Goal: Information Seeking & Learning: Learn about a topic

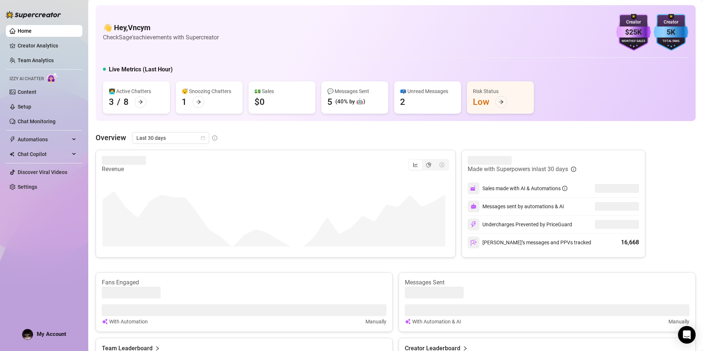
scroll to position [221, 0]
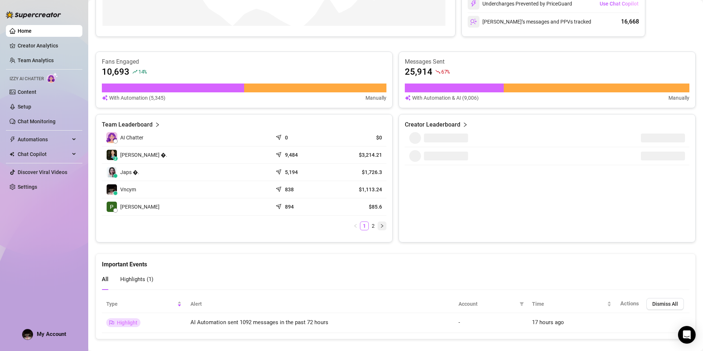
click at [378, 226] on button "button" at bounding box center [382, 225] width 9 height 9
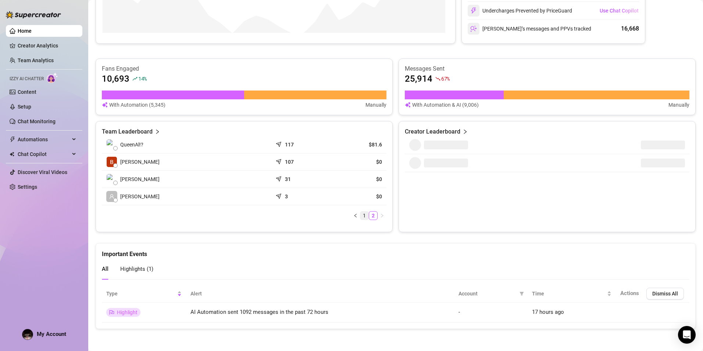
click at [364, 215] on link "1" at bounding box center [364, 216] width 8 height 8
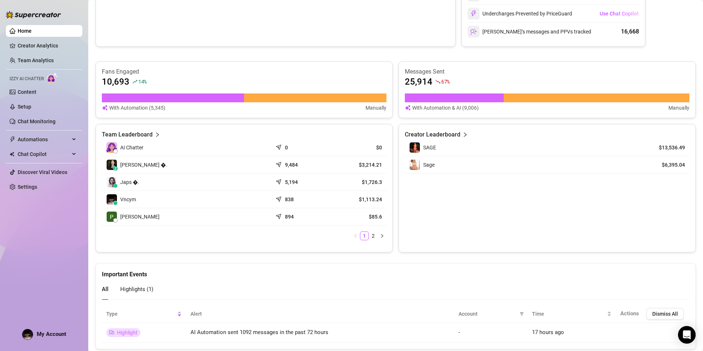
scroll to position [234, 0]
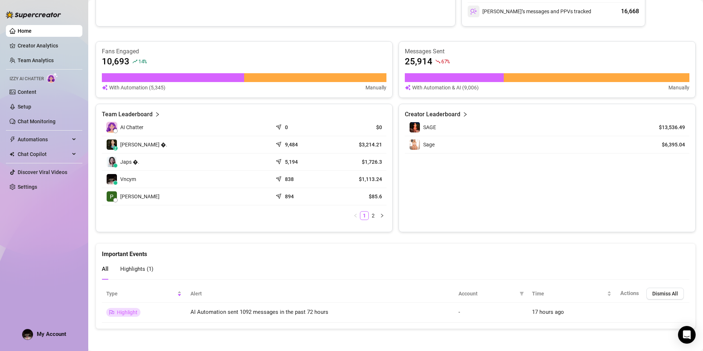
click at [121, 268] on span "Highlights ( 1 )" at bounding box center [136, 269] width 33 height 7
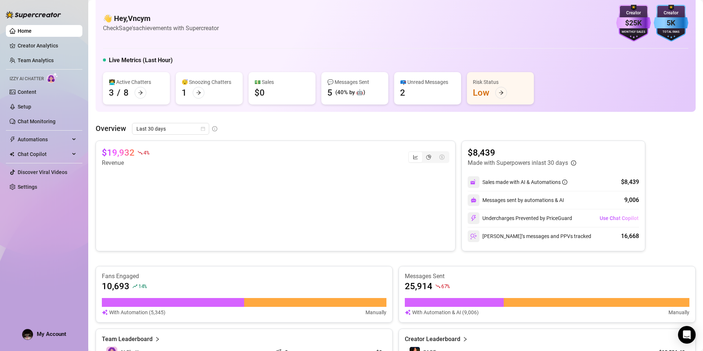
scroll to position [0, 0]
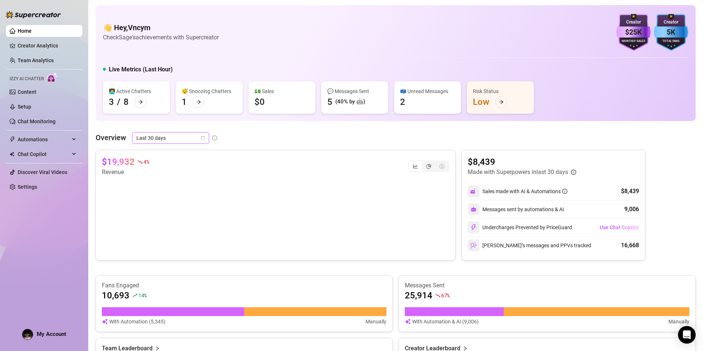
click at [184, 138] on span "Last 30 days" at bounding box center [170, 137] width 68 height 11
click at [166, 164] on div "Last 7 days" at bounding box center [170, 164] width 65 height 8
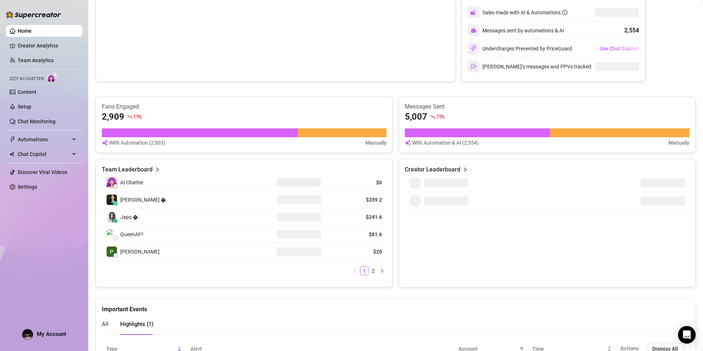
scroll to position [157, 0]
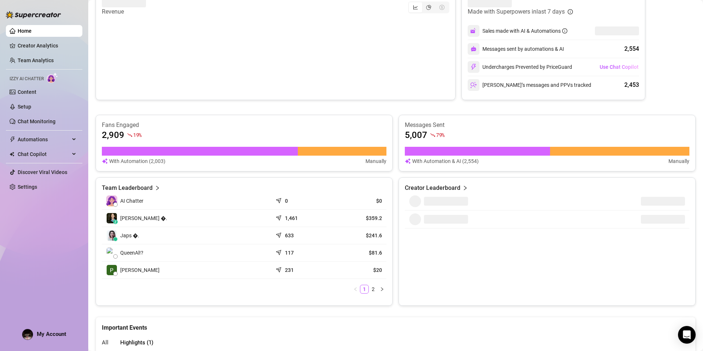
click at [32, 34] on link "Home" at bounding box center [25, 31] width 14 height 6
click at [47, 45] on link "Creator Analytics" at bounding box center [47, 46] width 59 height 12
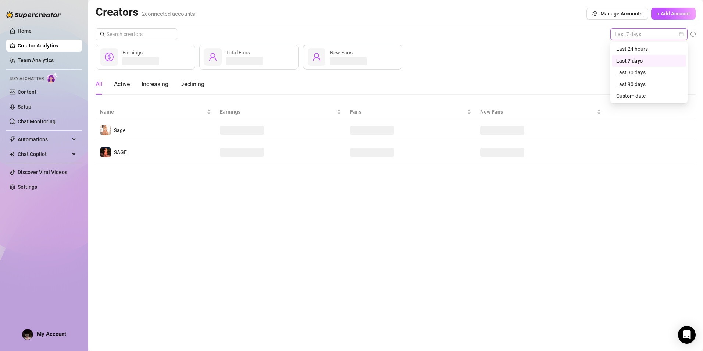
click at [668, 34] on span "Last 7 days" at bounding box center [649, 34] width 68 height 11
click at [645, 95] on div "Custom date" at bounding box center [648, 96] width 65 height 8
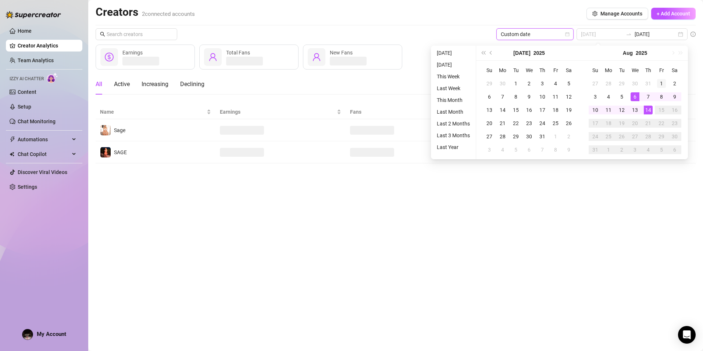
type input "[DATE]"
click at [661, 81] on div "1" at bounding box center [661, 83] width 9 height 9
click at [649, 113] on div "14" at bounding box center [648, 110] width 9 height 9
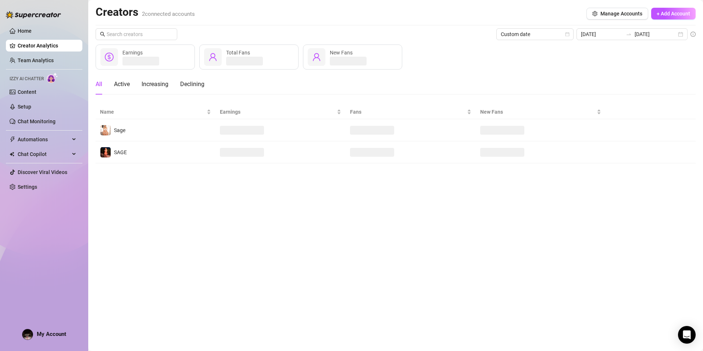
click at [373, 25] on div "Creators 2 connected accounts Manage Accounts + Add Account Custom date [DATE] …" at bounding box center [396, 84] width 600 height 158
click at [49, 57] on link "Team Analytics" at bounding box center [36, 60] width 36 height 6
click at [182, 86] on div "Declining" at bounding box center [192, 84] width 24 height 9
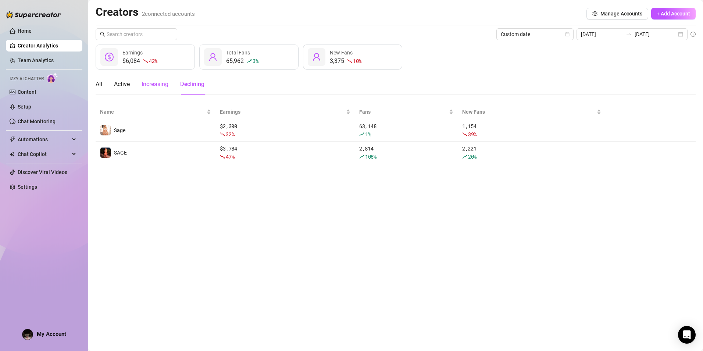
click at [164, 86] on div "Increasing" at bounding box center [155, 84] width 27 height 9
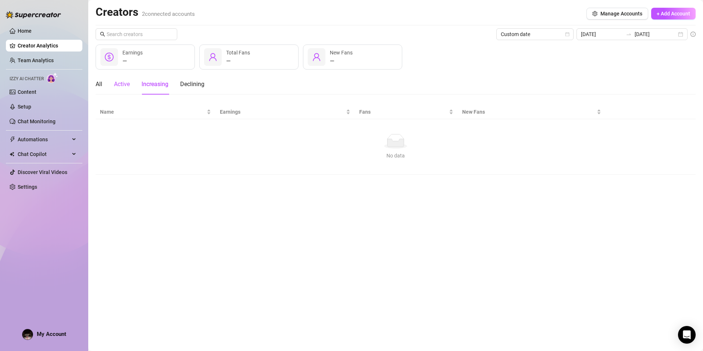
click at [124, 85] on div "Active" at bounding box center [122, 84] width 16 height 9
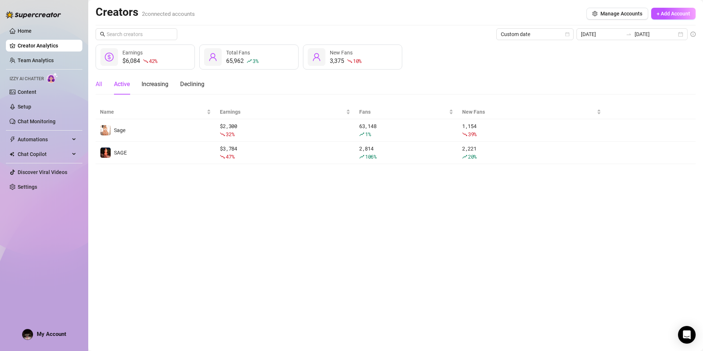
click at [97, 83] on div "All" at bounding box center [99, 84] width 7 height 9
click at [641, 34] on input "[DATE]" at bounding box center [656, 34] width 42 height 8
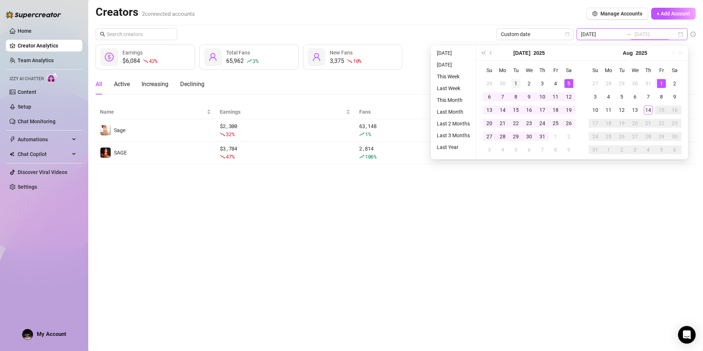
type input "[DATE]"
click at [516, 82] on div "1" at bounding box center [516, 83] width 9 height 9
click at [507, 107] on td "14" at bounding box center [502, 109] width 13 height 13
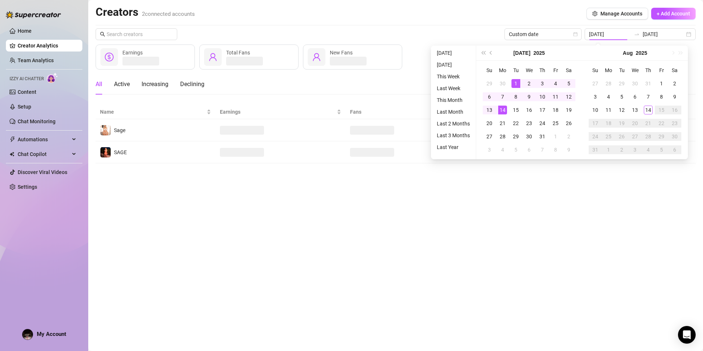
type input "[DATE]"
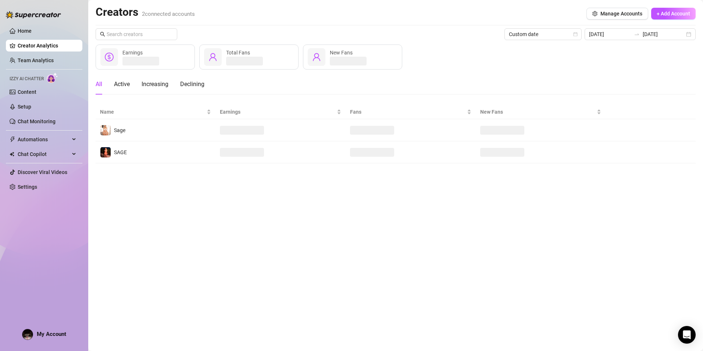
click at [419, 229] on main "Creators 2 connected accounts Manage Accounts + Add Account Custom date [DATE] …" at bounding box center [395, 175] width 615 height 351
click at [629, 37] on input "[DATE]" at bounding box center [610, 34] width 42 height 8
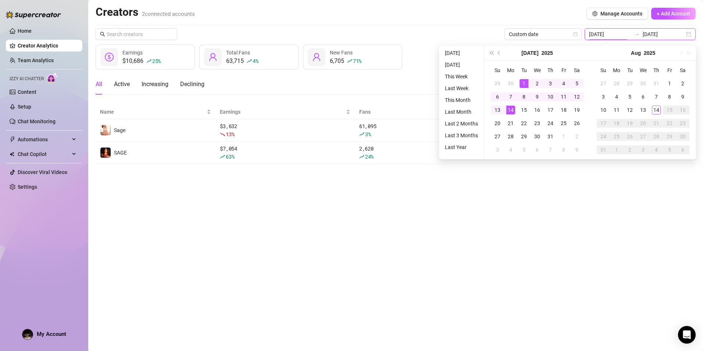
type input "[DATE]"
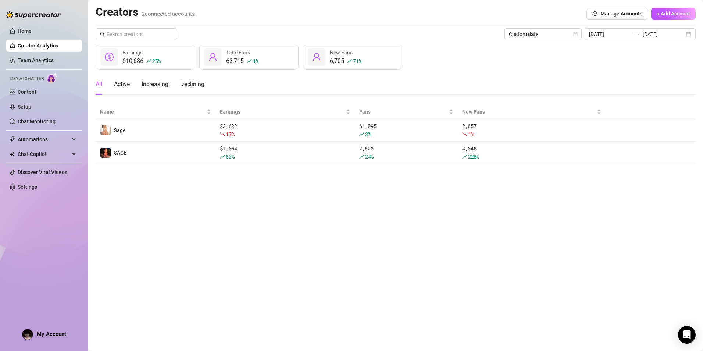
click at [555, 231] on main "Creators 2 connected accounts Manage Accounts + Add Account Custom date [DATE] …" at bounding box center [395, 175] width 615 height 351
click at [651, 35] on input "[DATE]" at bounding box center [664, 34] width 42 height 8
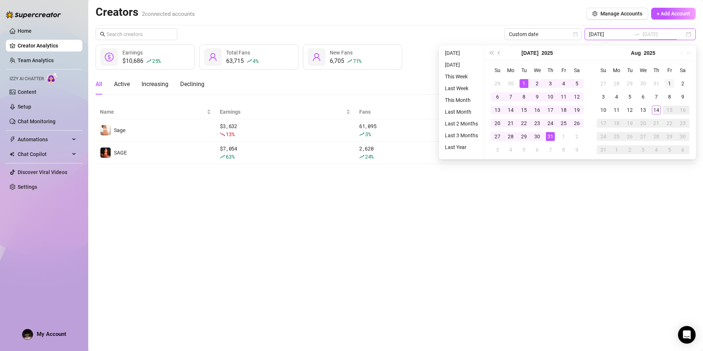
type input "[DATE]"
click at [666, 83] on div "1" at bounding box center [669, 83] width 9 height 9
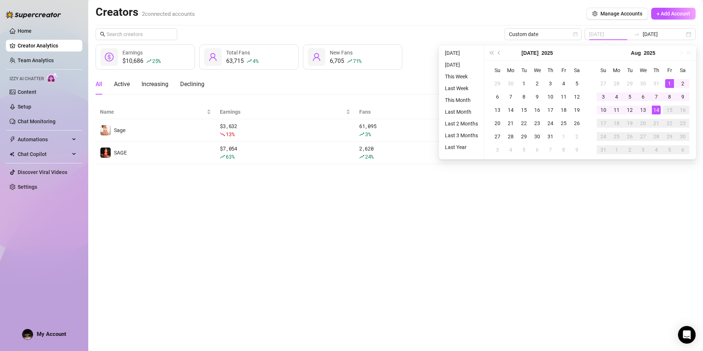
click at [658, 108] on div "14" at bounding box center [656, 110] width 9 height 9
type input "[DATE]"
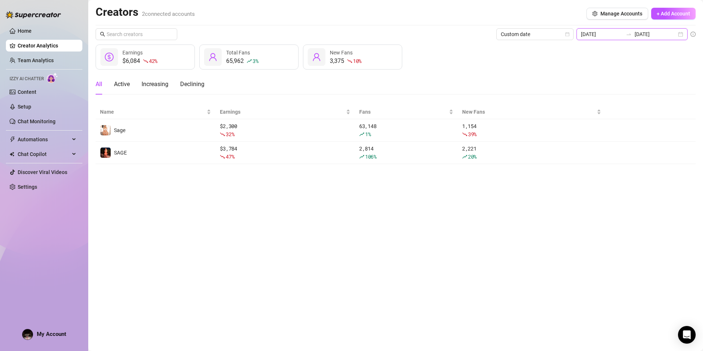
click at [619, 35] on input "[DATE]" at bounding box center [602, 34] width 42 height 8
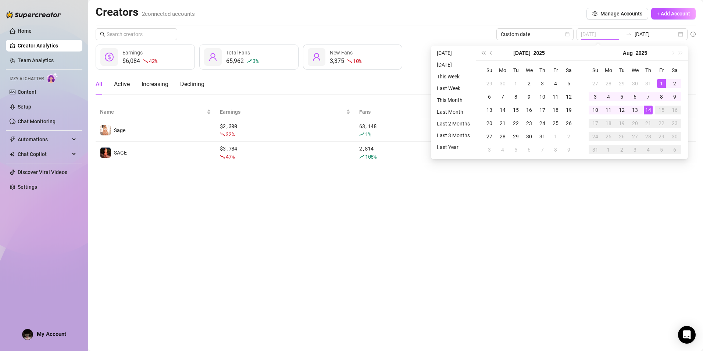
click at [660, 85] on div "1" at bounding box center [661, 83] width 9 height 9
type input "[DATE]"
click at [646, 109] on div "14" at bounding box center [648, 110] width 9 height 9
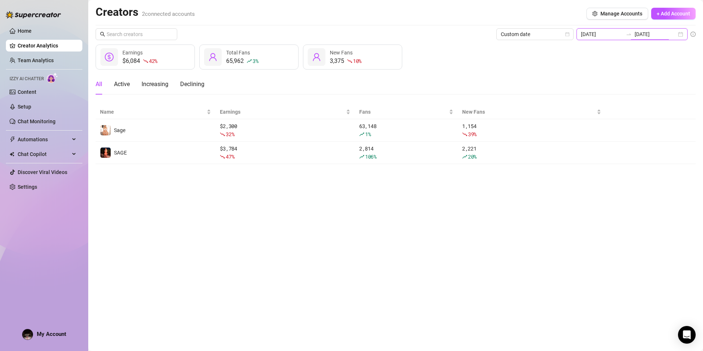
click at [649, 35] on input "[DATE]" at bounding box center [656, 34] width 42 height 8
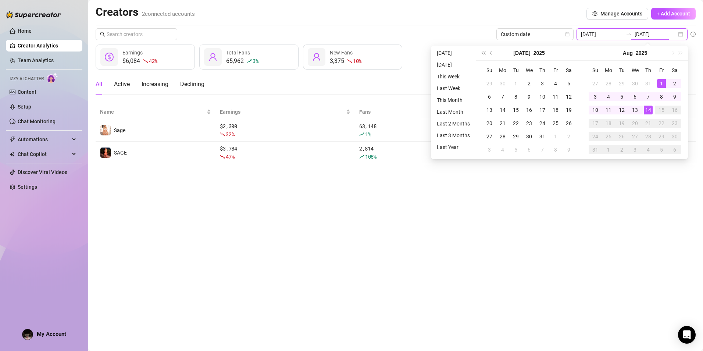
click at [649, 35] on input "[DATE]" at bounding box center [656, 34] width 42 height 8
click at [423, 26] on div "Creators 2 connected accounts Manage Accounts + Add Account Custom date [DATE] …" at bounding box center [396, 84] width 600 height 159
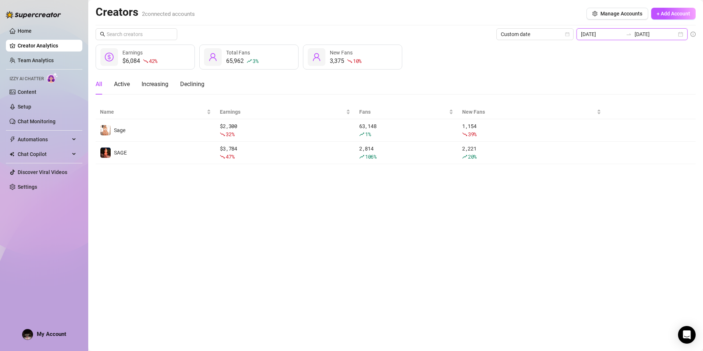
click at [618, 37] on input "[DATE]" at bounding box center [602, 34] width 42 height 8
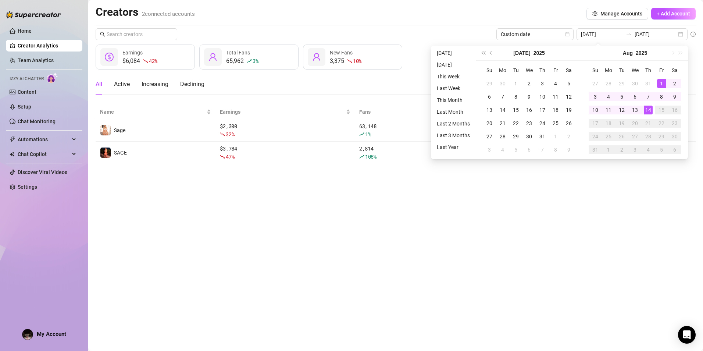
click at [554, 236] on main "Creators 2 connected accounts Manage Accounts + Add Account Custom date [DATE] …" at bounding box center [395, 175] width 615 height 351
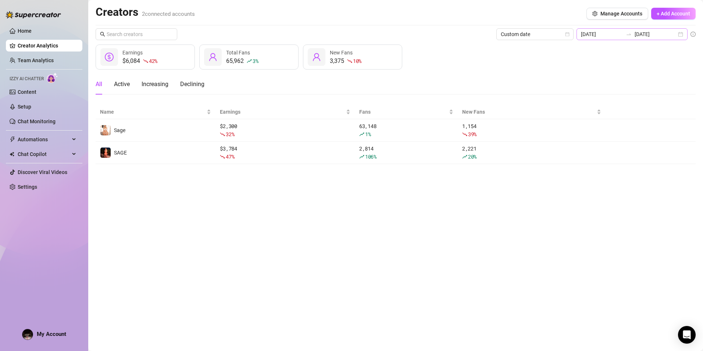
click at [632, 33] on icon "swap-right" at bounding box center [629, 34] width 6 height 6
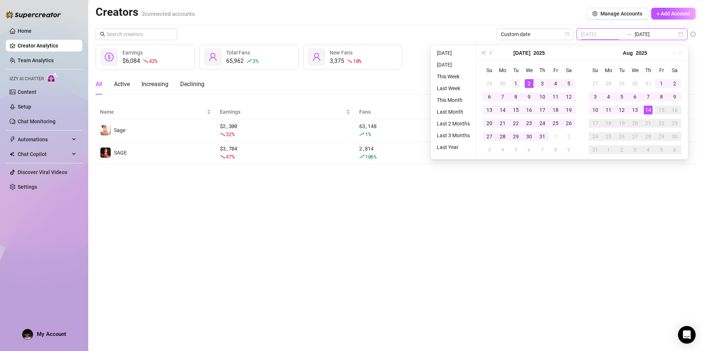
type input "[DATE]"
click at [520, 82] on div "1" at bounding box center [516, 83] width 9 height 9
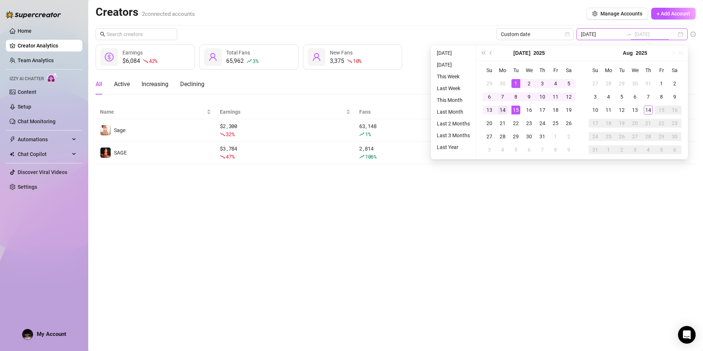
type input "[DATE]"
click at [508, 109] on td "14" at bounding box center [502, 109] width 13 height 13
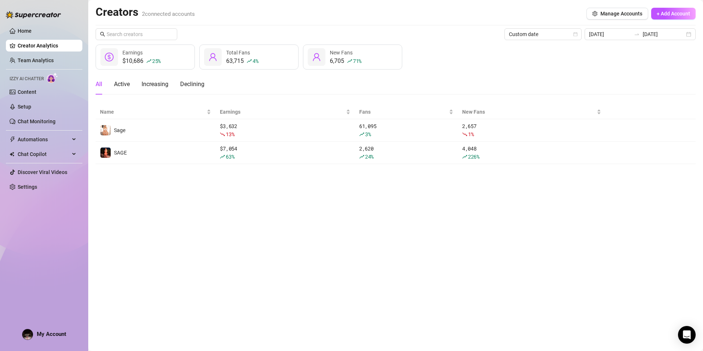
click at [547, 217] on main "Creators 2 connected accounts Manage Accounts + Add Account Custom date [DATE] …" at bounding box center [395, 175] width 615 height 351
click at [627, 35] on input "[DATE]" at bounding box center [610, 34] width 42 height 8
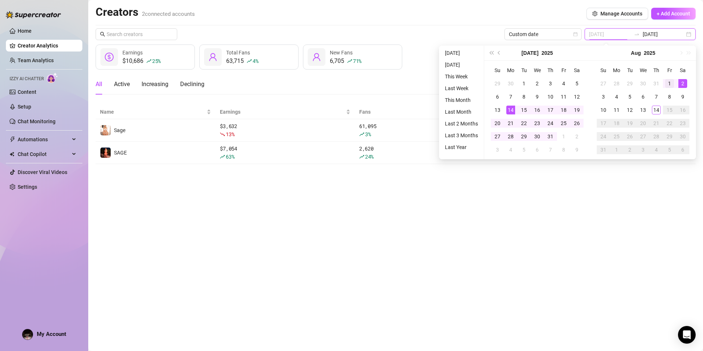
type input "[DATE]"
click at [667, 84] on div "1" at bounding box center [669, 83] width 9 height 9
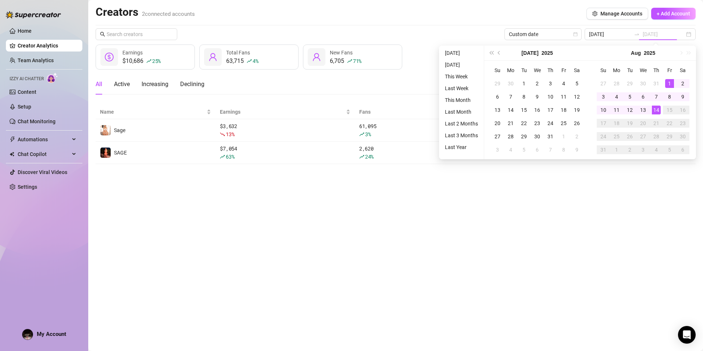
click at [654, 110] on div "14" at bounding box center [656, 110] width 9 height 9
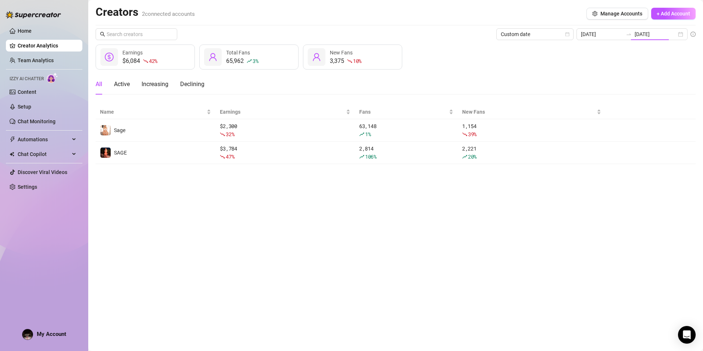
click at [551, 198] on main "Creators 2 connected accounts Manage Accounts + Add Account Custom date [DATE] …" at bounding box center [395, 175] width 615 height 351
click at [644, 34] on input "[DATE]" at bounding box center [656, 34] width 42 height 8
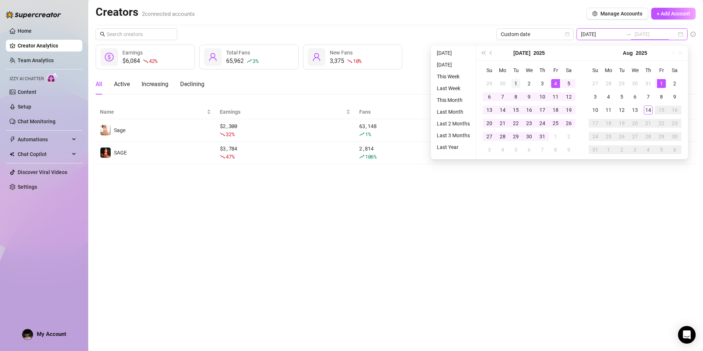
type input "[DATE]"
click at [520, 85] on div "1" at bounding box center [516, 83] width 9 height 9
click at [506, 110] on div "14" at bounding box center [502, 110] width 9 height 9
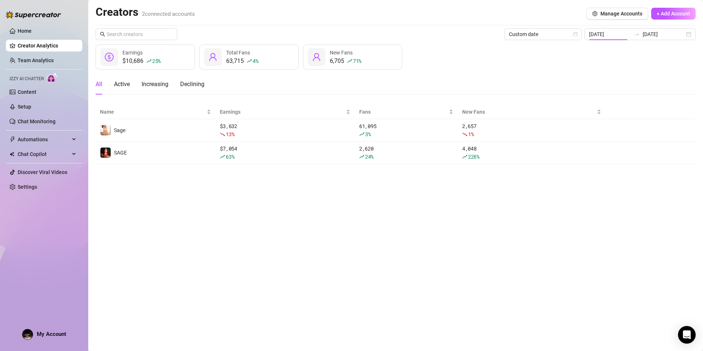
type input "[DATE]"
click at [487, 197] on main "Creators 2 connected accounts Manage Accounts + Add Account Custom date [DATE] …" at bounding box center [395, 175] width 615 height 351
click at [619, 36] on input "[DATE]" at bounding box center [610, 34] width 42 height 8
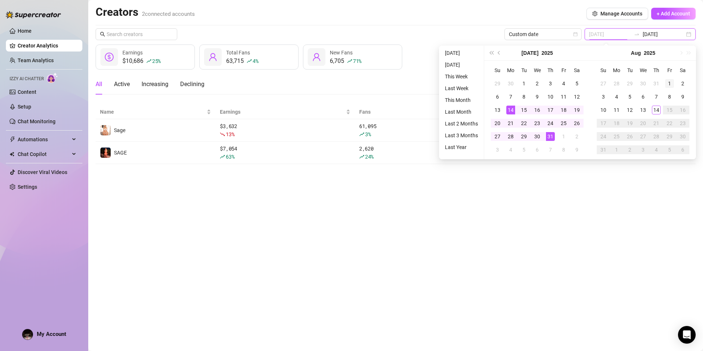
type input "[DATE]"
click at [669, 82] on div "1" at bounding box center [669, 83] width 9 height 9
type input "[DATE]"
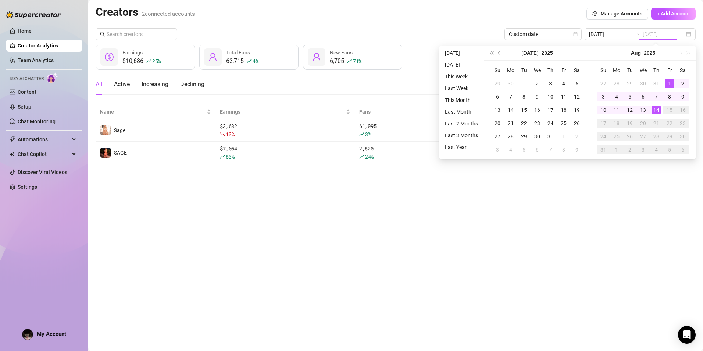
click at [656, 111] on div "14" at bounding box center [656, 110] width 9 height 9
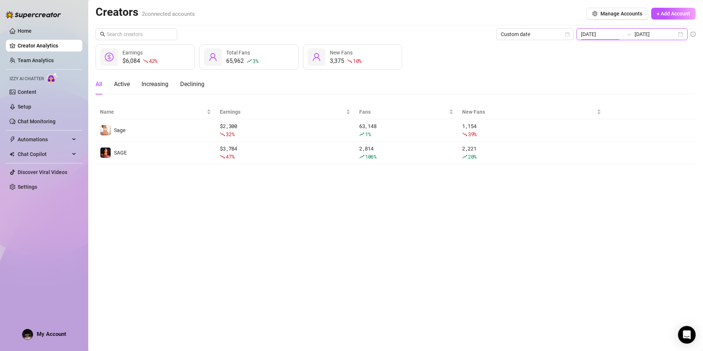
click at [621, 36] on input "[DATE]" at bounding box center [602, 34] width 42 height 8
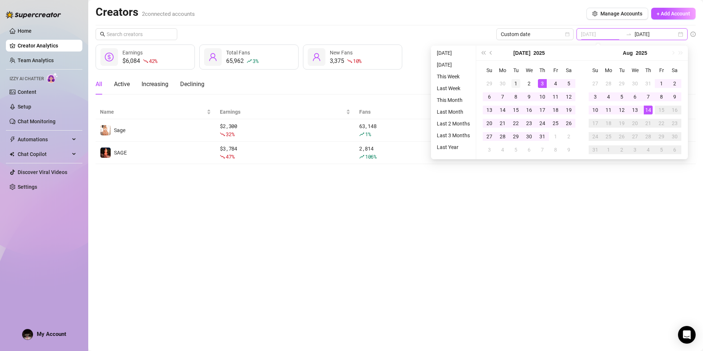
type input "[DATE]"
click at [518, 82] on div "1" at bounding box center [516, 83] width 9 height 9
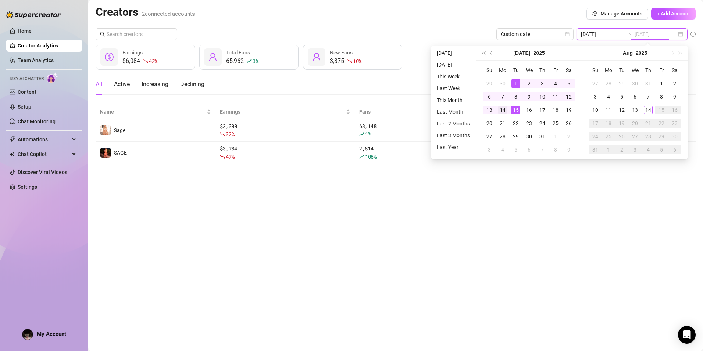
type input "[DATE]"
click at [504, 108] on div "14" at bounding box center [502, 110] width 9 height 9
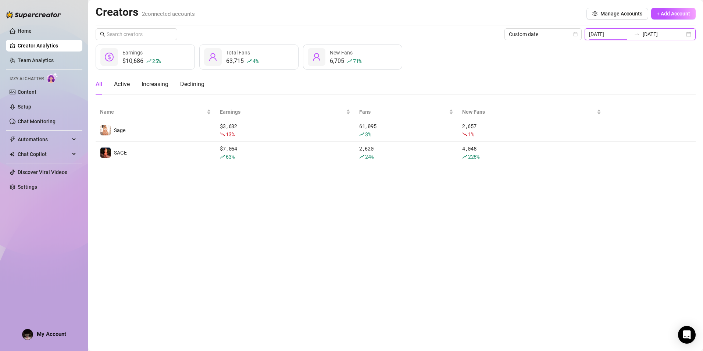
click at [630, 38] on input "[DATE]" at bounding box center [610, 34] width 42 height 8
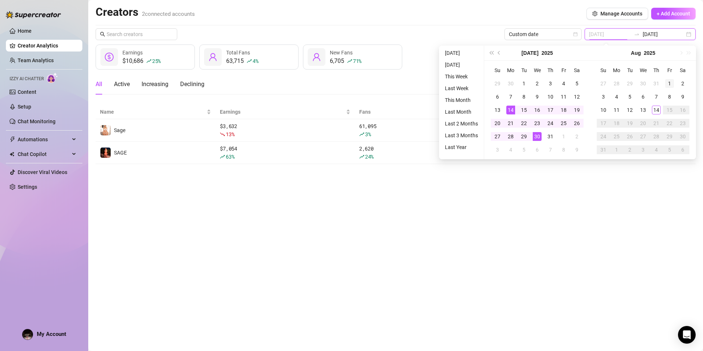
type input "[DATE]"
click at [667, 82] on div "1" at bounding box center [669, 83] width 9 height 9
type input "[DATE]"
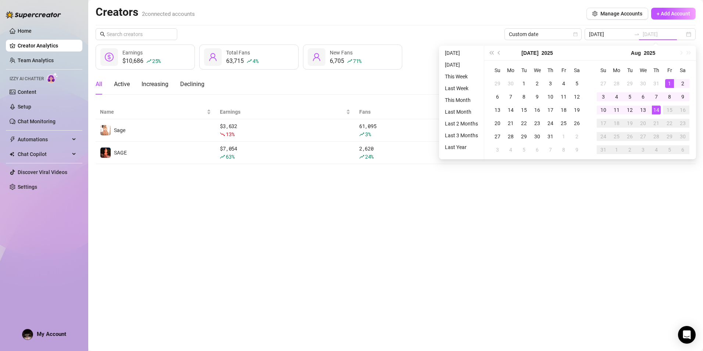
click at [653, 109] on div "14" at bounding box center [656, 110] width 9 height 9
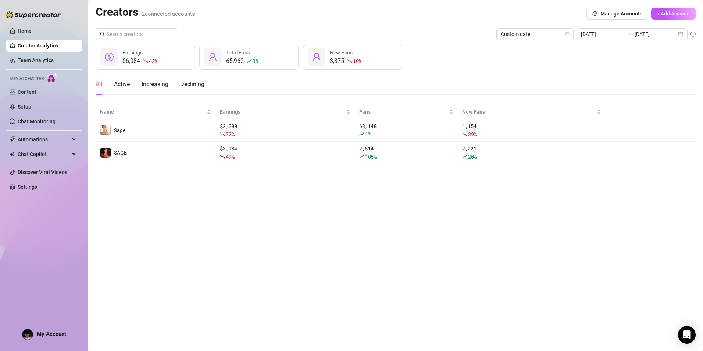
click at [618, 173] on main "Creators 2 connected accounts Manage Accounts + Add Account Custom date [DATE] …" at bounding box center [395, 175] width 615 height 351
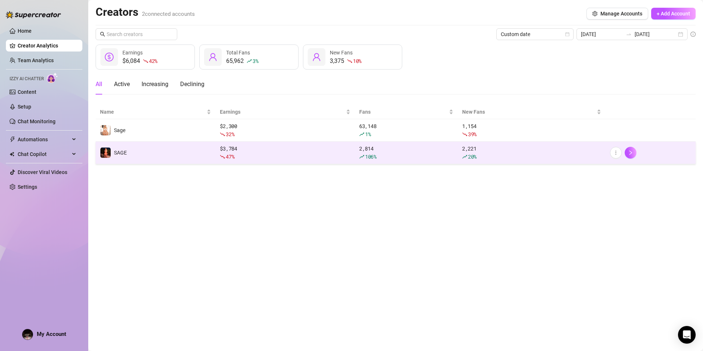
click at [468, 158] on icon "rise" at bounding box center [464, 156] width 5 height 5
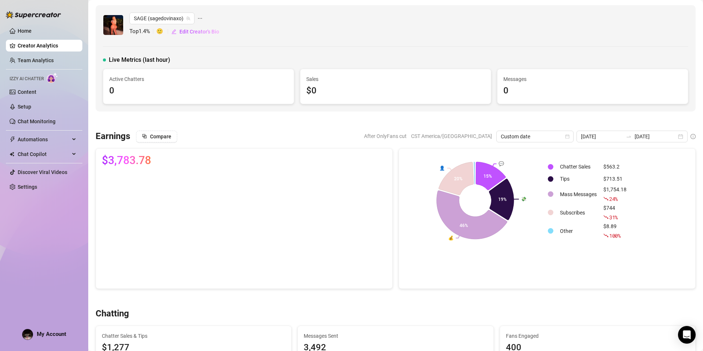
scroll to position [221, 0]
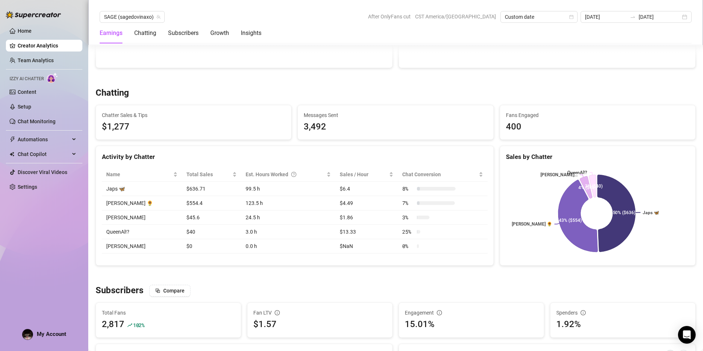
click at [415, 144] on div "Chatting Chatter Sales & Tips $1,277 Messages Sent 3,492 Fans Engaged 400 Activ…" at bounding box center [396, 176] width 606 height 178
click at [224, 89] on div "Chatting" at bounding box center [396, 93] width 600 height 12
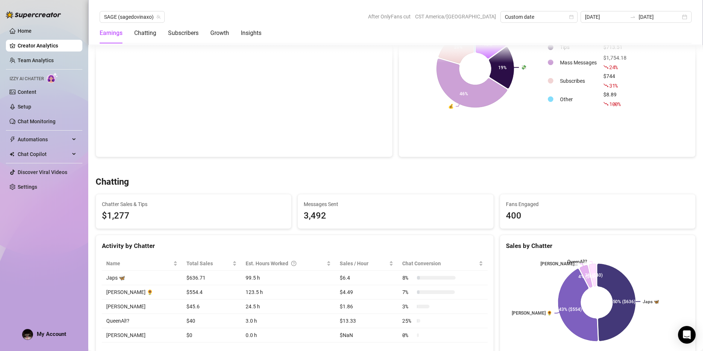
scroll to position [110, 0]
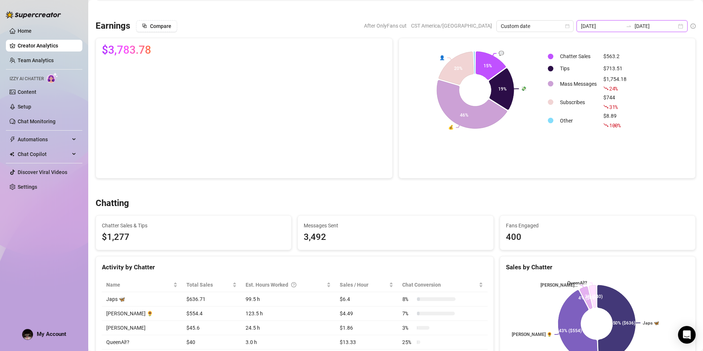
click at [647, 24] on input "[DATE]" at bounding box center [656, 26] width 42 height 8
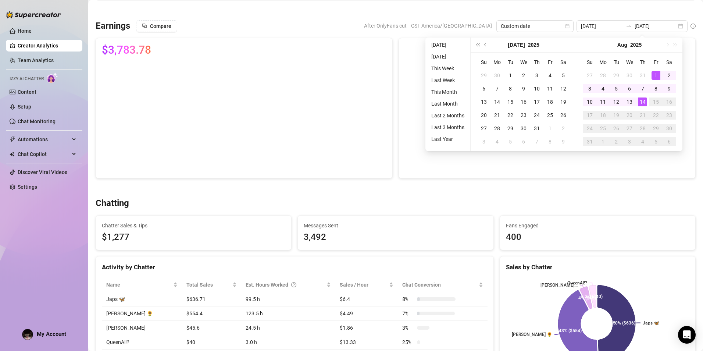
click at [459, 187] on div at bounding box center [396, 187] width 600 height 7
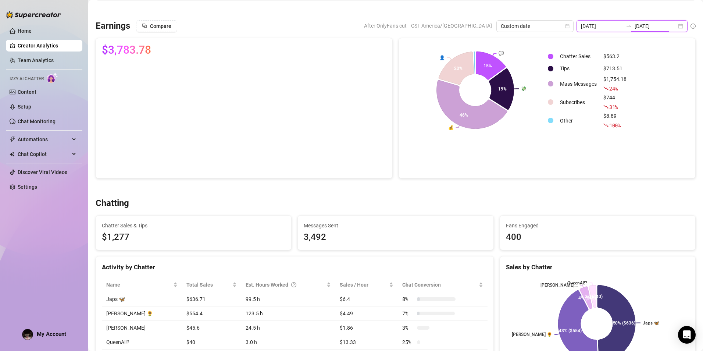
click at [644, 25] on input "[DATE]" at bounding box center [656, 26] width 42 height 8
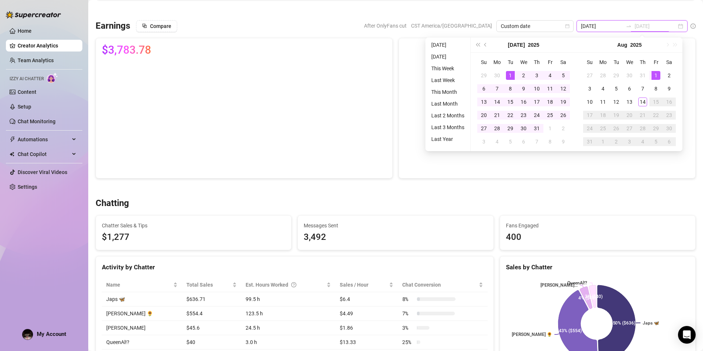
type input "[DATE]"
click at [511, 72] on div "1" at bounding box center [510, 75] width 9 height 9
type input "[DATE]"
click at [502, 100] on td "14" at bounding box center [497, 101] width 13 height 13
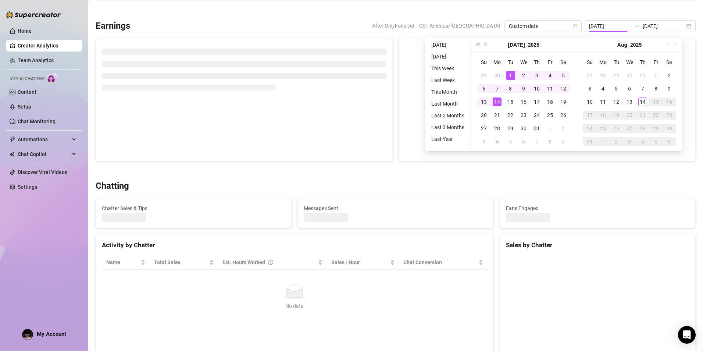
type input "[DATE]"
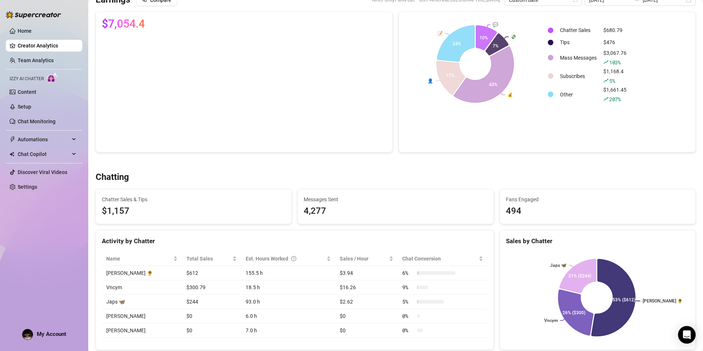
scroll to position [74, 0]
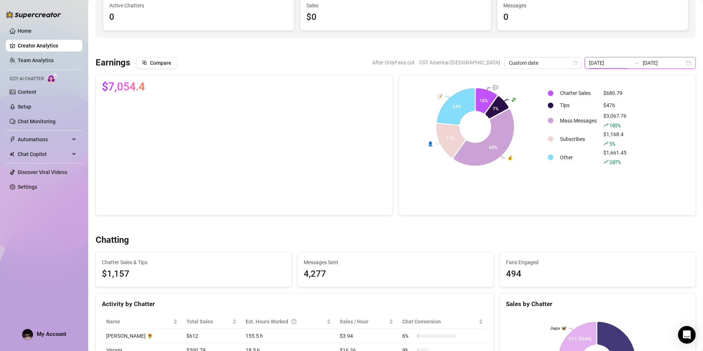
click at [623, 67] on input "[DATE]" at bounding box center [610, 63] width 42 height 8
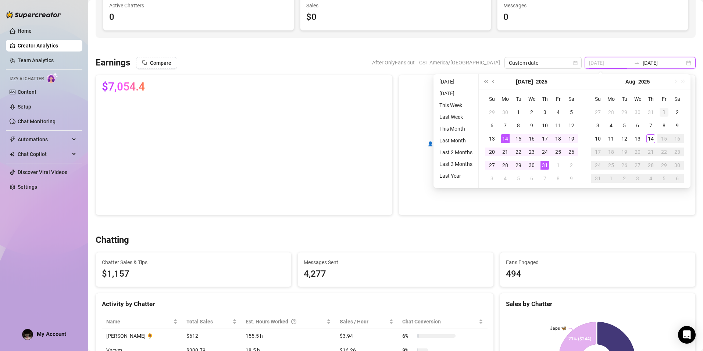
type input "[DATE]"
click at [664, 111] on div "1" at bounding box center [664, 112] width 9 height 9
type input "[DATE]"
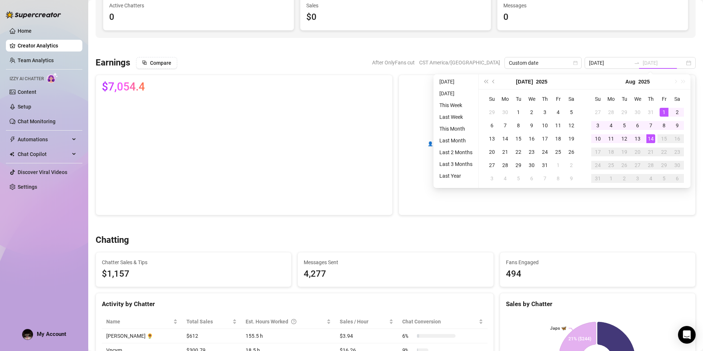
click at [653, 139] on div "14" at bounding box center [651, 138] width 9 height 9
type input "[DATE]"
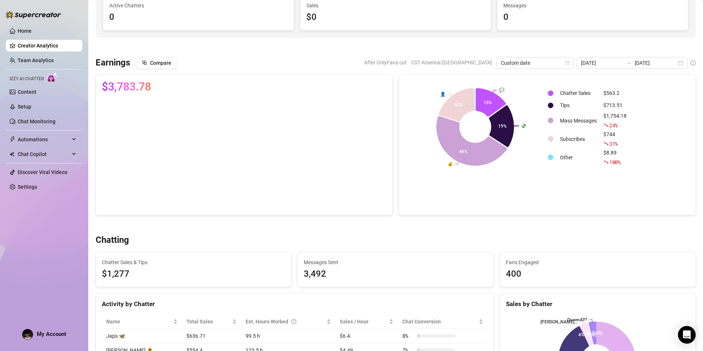
click at [632, 206] on div "💬 💸 💰 👤 📝 15% 19% 46% 20% 24% Chatter Sales $563.2 Tips $713.51 Mass Messages $…" at bounding box center [547, 145] width 297 height 141
click at [628, 65] on icon "swap-right" at bounding box center [629, 63] width 6 height 6
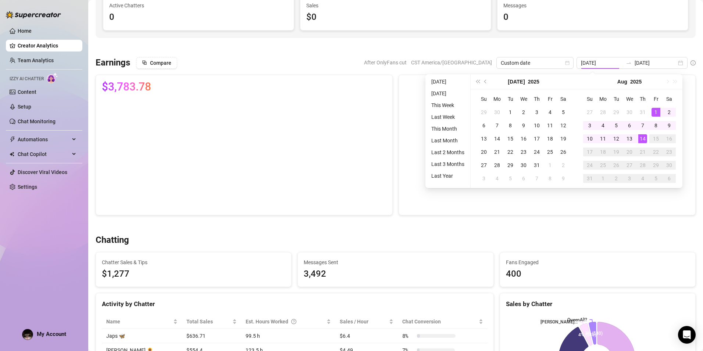
click at [623, 49] on div at bounding box center [396, 47] width 600 height 7
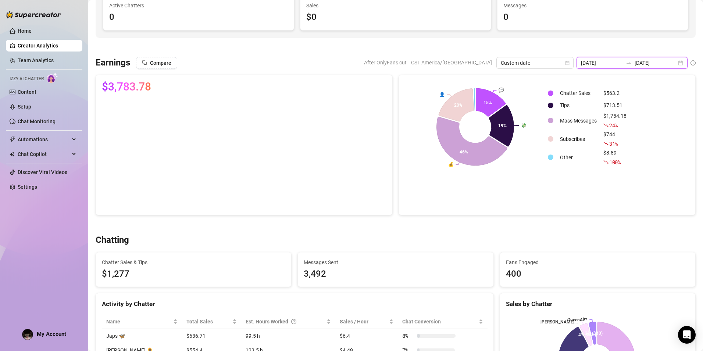
click at [614, 63] on input "[DATE]" at bounding box center [602, 63] width 42 height 8
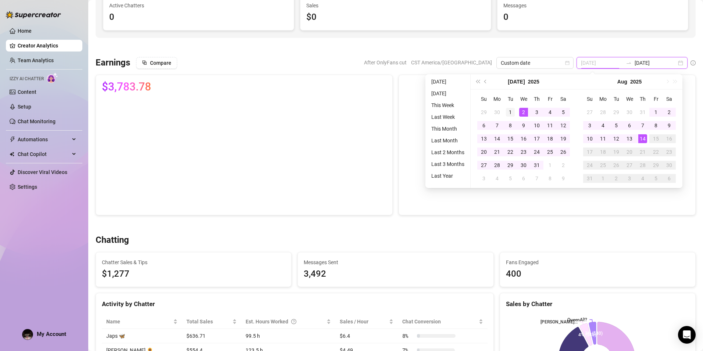
type input "[DATE]"
click at [510, 110] on div "1" at bounding box center [510, 112] width 9 height 9
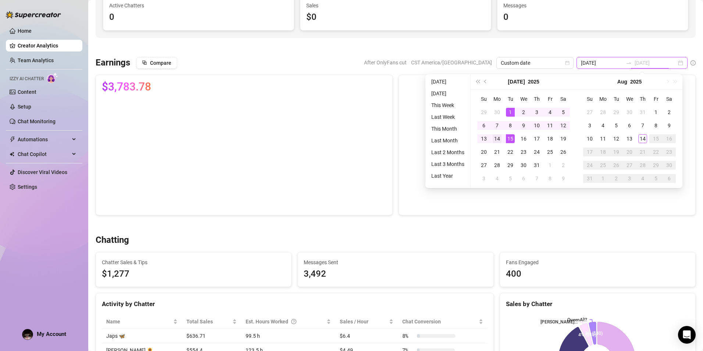
type input "[DATE]"
click at [499, 138] on div "14" at bounding box center [497, 138] width 9 height 9
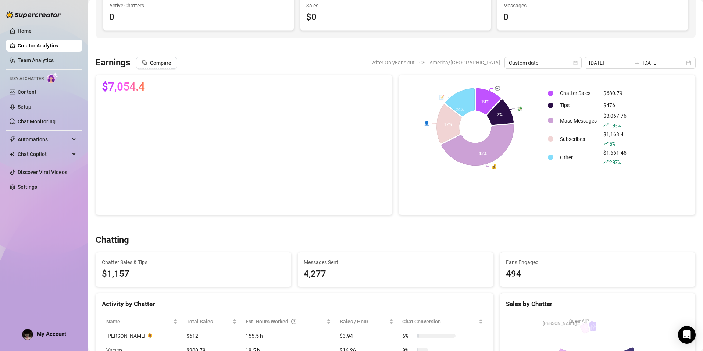
type input "[DATE]"
click at [586, 206] on div "💬 💸 💰 👤 📝 10% 7% 43% 17% 24% Chatter Sales $680.79 Tips $476 Mass Messages $3,0…" at bounding box center [547, 145] width 297 height 141
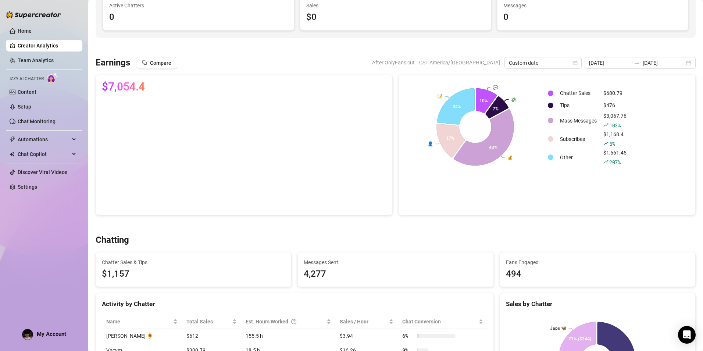
drag, startPoint x: 588, startPoint y: 209, endPoint x: 526, endPoint y: 205, distance: 62.0
click at [526, 205] on div "💬 💸 💰 👤 📝 10% 7% 43% 17% 24% Chatter Sales $680.79 Tips $476 Mass Messages $3,0…" at bounding box center [547, 145] width 297 height 141
click at [617, 65] on input "[DATE]" at bounding box center [610, 63] width 42 height 8
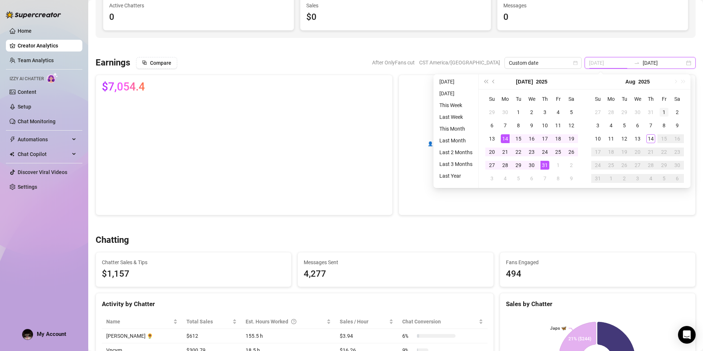
type input "[DATE]"
click at [663, 110] on div "1" at bounding box center [664, 112] width 9 height 9
type input "[DATE]"
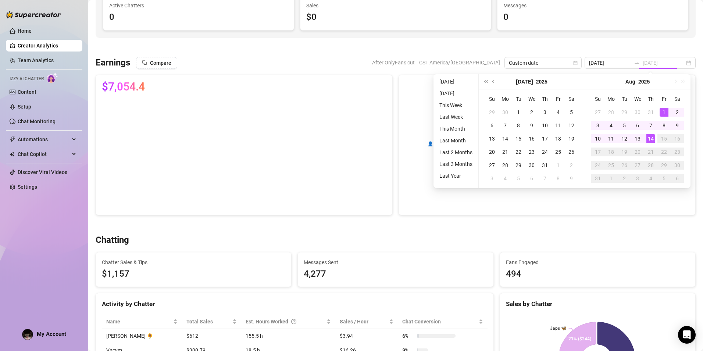
click at [653, 140] on div "14" at bounding box center [651, 138] width 9 height 9
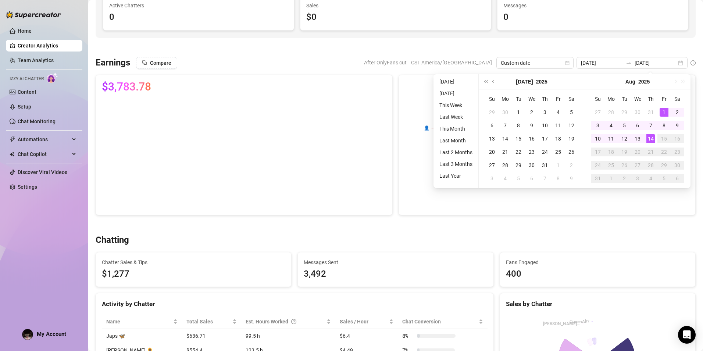
click at [627, 199] on div "💬 💸 💰 👤 📝 15% 19% 46% 20% 24% Chatter Sales $563.2 Tips $713.51 Mass Messages $…" at bounding box center [547, 145] width 297 height 141
type input "[DATE]"
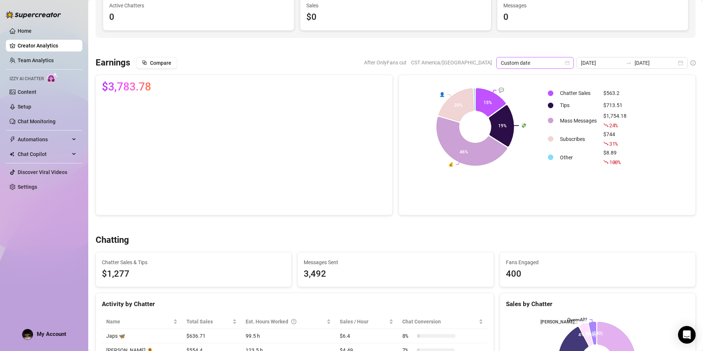
click at [544, 62] on span "Custom date" at bounding box center [535, 62] width 68 height 11
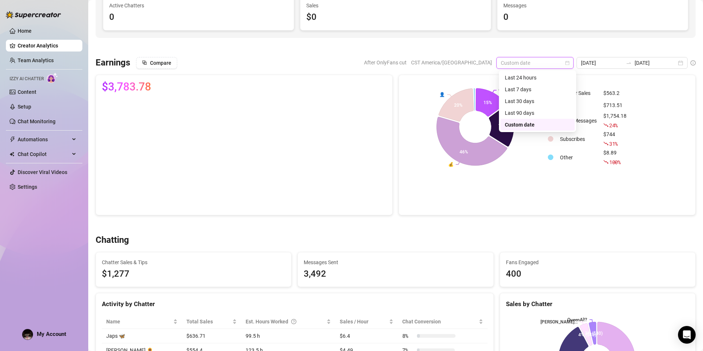
click at [528, 125] on div "Custom date" at bounding box center [537, 125] width 65 height 8
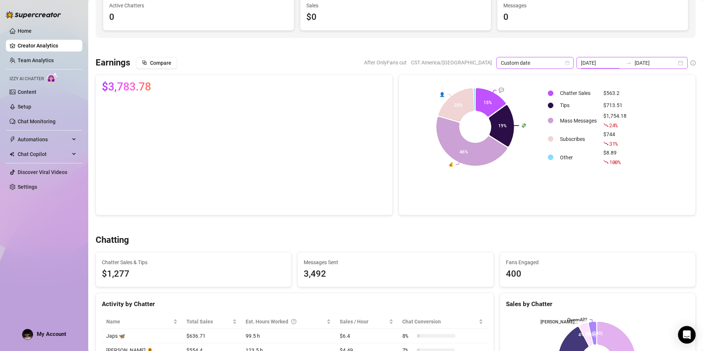
click at [621, 60] on input "[DATE]" at bounding box center [602, 63] width 42 height 8
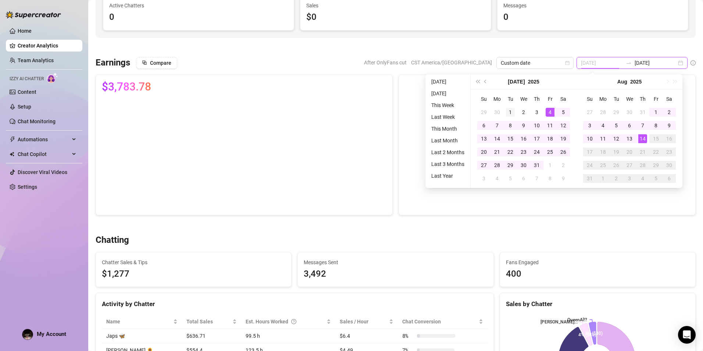
type input "[DATE]"
click at [510, 112] on div "1" at bounding box center [510, 112] width 9 height 9
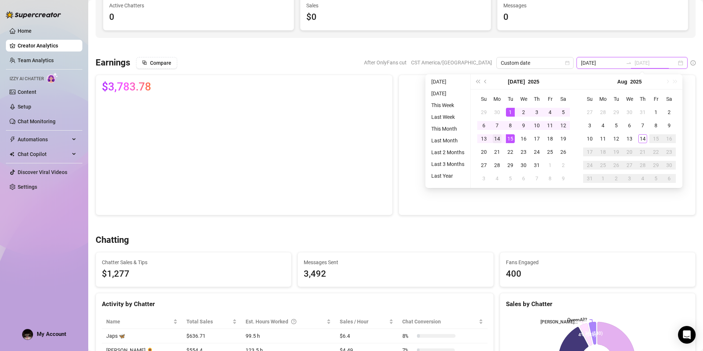
type input "[DATE]"
click at [499, 138] on div "14" at bounding box center [497, 138] width 9 height 9
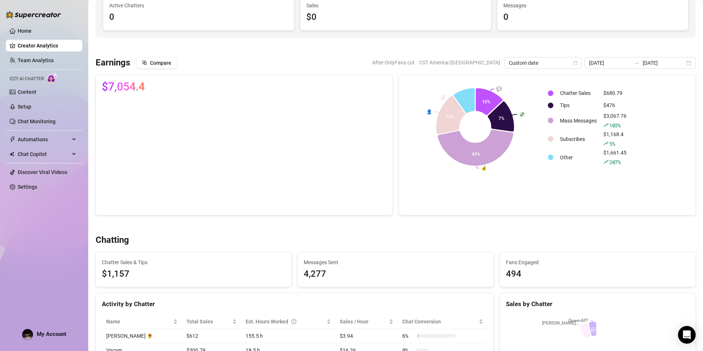
type input "[DATE]"
click at [560, 209] on div "💬 💸 💰 👤 📝 10% 7% 43% 17% 24% Chatter Sales $680.79 Tips $476 Mass Messages $3,0…" at bounding box center [547, 145] width 297 height 141
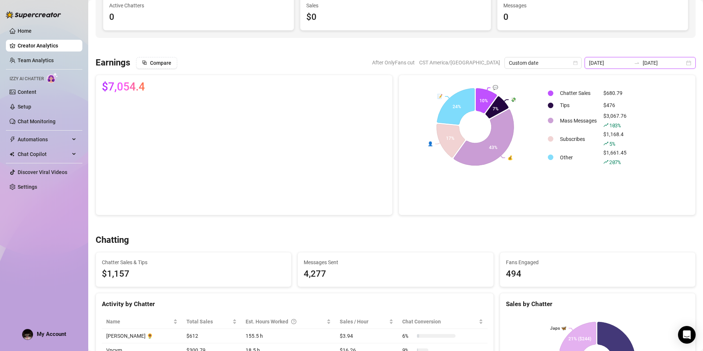
click at [620, 64] on input "[DATE]" at bounding box center [610, 63] width 42 height 8
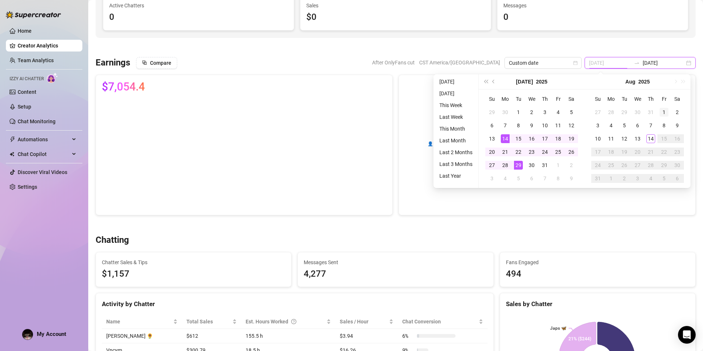
type input "[DATE]"
click at [661, 108] on div "1" at bounding box center [664, 112] width 9 height 9
type input "[DATE]"
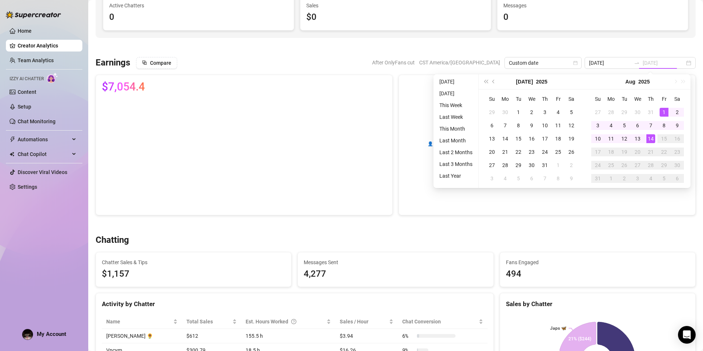
click at [648, 136] on div "14" at bounding box center [651, 138] width 9 height 9
click at [625, 195] on div "💬 💸 💰 👤 📝 10% 7% 43% 17% 24% Chatter Sales $680.79 Tips $476 Mass Messages $3,0…" at bounding box center [547, 145] width 297 height 141
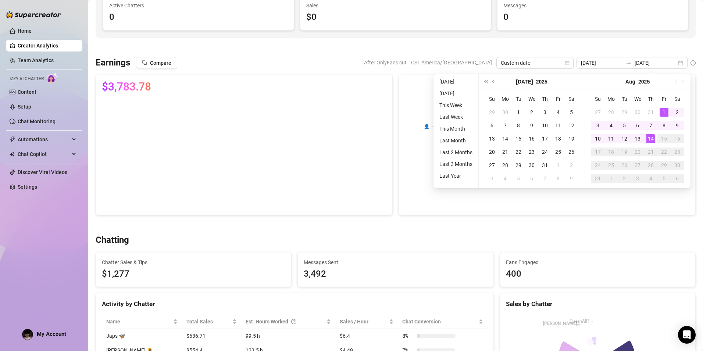
type input "[DATE]"
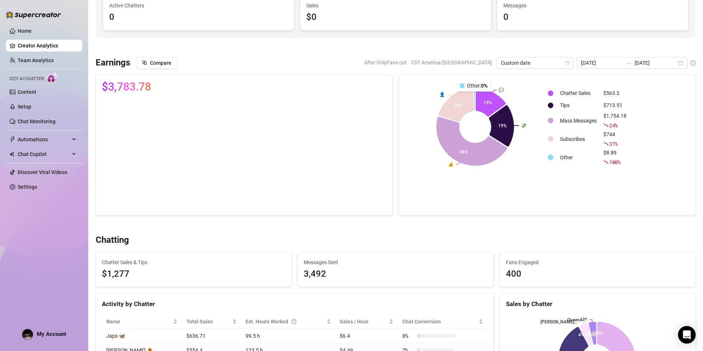
click at [474, 97] on icon at bounding box center [474, 97] width 1 height 25
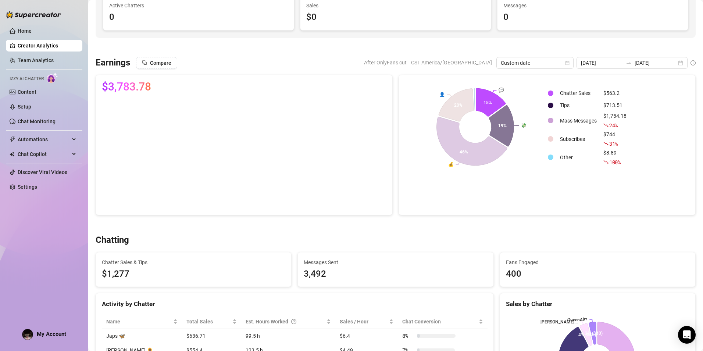
click at [637, 81] on div "Chatter Sales $563.2 Tips $713.51 Mass Messages $1,754.18 24 % Subscribes $744 …" at bounding box center [618, 127] width 142 height 92
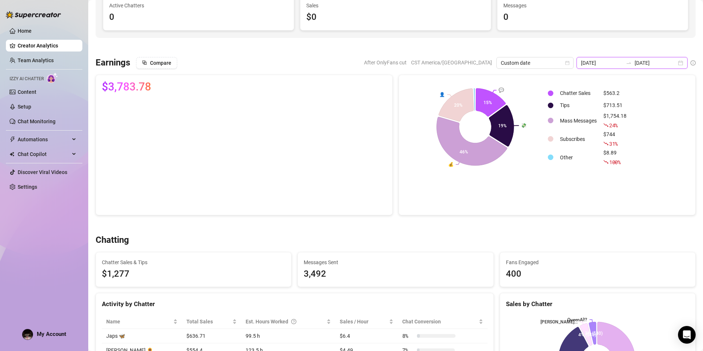
click at [620, 65] on input "[DATE]" at bounding box center [602, 63] width 42 height 8
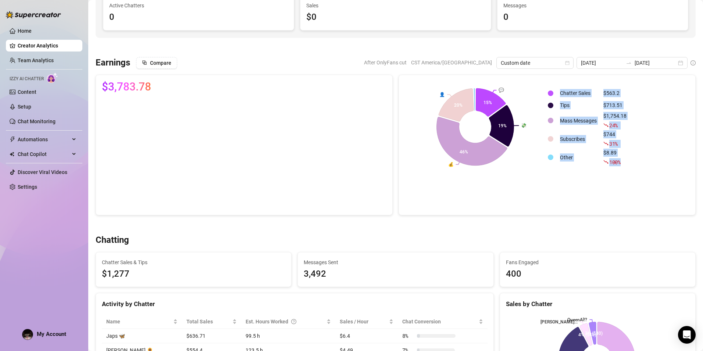
drag, startPoint x: 544, startPoint y: 86, endPoint x: 630, endPoint y: 163, distance: 115.4
click at [631, 163] on div "Chatter Sales $563.2 Tips $713.51 Mass Messages $1,754.18 24 % Subscribes $744 …" at bounding box center [618, 127] width 142 height 92
copy tbody "Chatter Sales $563.2 Tips $713.51 Mass Messages $1,754.18 24 % Subscribes $744 …"
click at [555, 76] on div "💬 💸 💰 👤 15% 19% 46% 20% Chatter Sales $563.2 Tips $713.51 Mass Messages $1,754.…" at bounding box center [547, 127] width 296 height 104
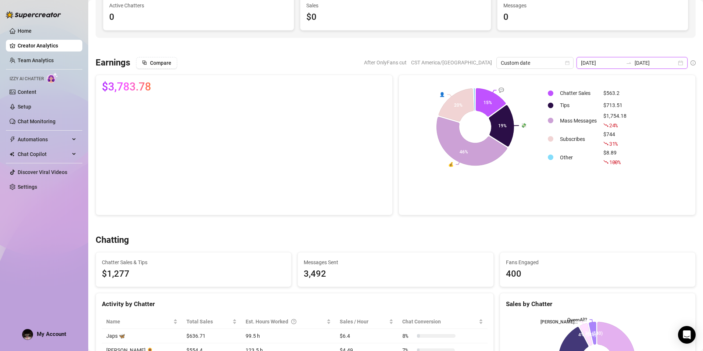
click at [602, 66] on input "[DATE]" at bounding box center [602, 63] width 42 height 8
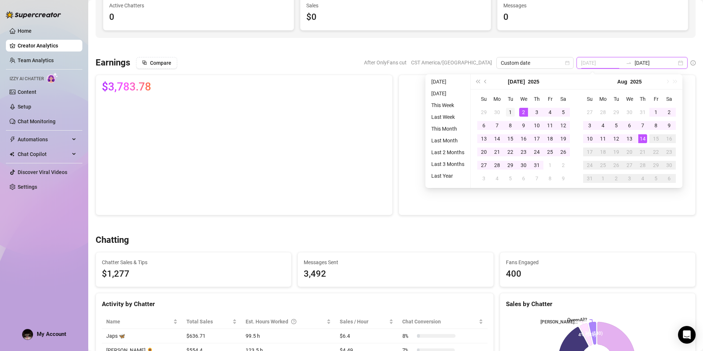
type input "[DATE]"
click at [512, 110] on div "1" at bounding box center [510, 112] width 9 height 9
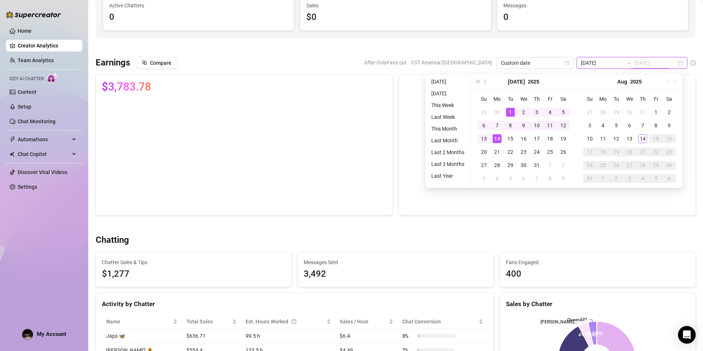
type input "[DATE]"
click at [498, 139] on div "14" at bounding box center [497, 138] width 9 height 9
type input "[DATE]"
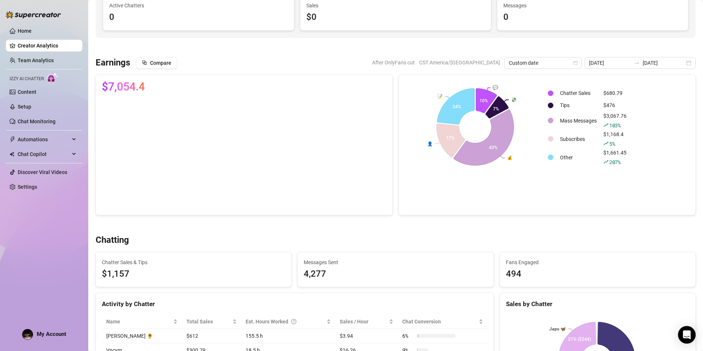
click at [401, 61] on div "Compare After OnlyFans cut CST America/[GEOGRAPHIC_DATA] Custom date [DATE] [DA…" at bounding box center [416, 63] width 560 height 12
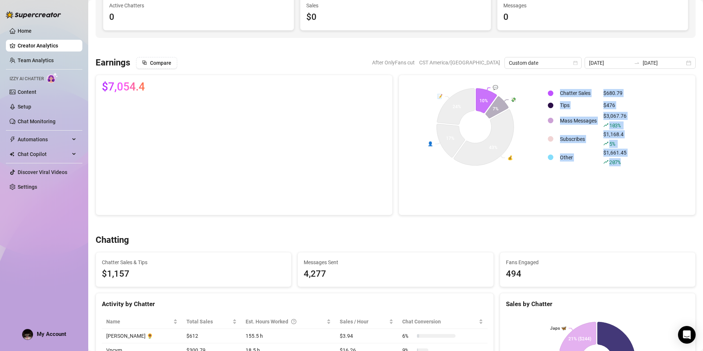
drag, startPoint x: 631, startPoint y: 163, endPoint x: 550, endPoint y: 94, distance: 106.2
click at [550, 94] on div "Chatter Sales $680.79 Tips $476 Mass Messages $3,067.76 103 % Subscribes $1,168…" at bounding box center [618, 127] width 142 height 92
copy tbody "Chatter Sales $680.79 Tips $476 Mass Messages $3,067.76 103 % Subscribes $1,168…"
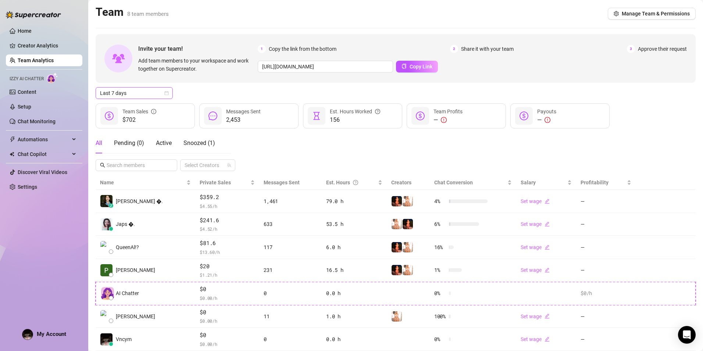
click at [117, 96] on span "Last 7 days" at bounding box center [134, 93] width 68 height 11
click at [127, 152] on div "Custom date" at bounding box center [134, 155] width 65 height 8
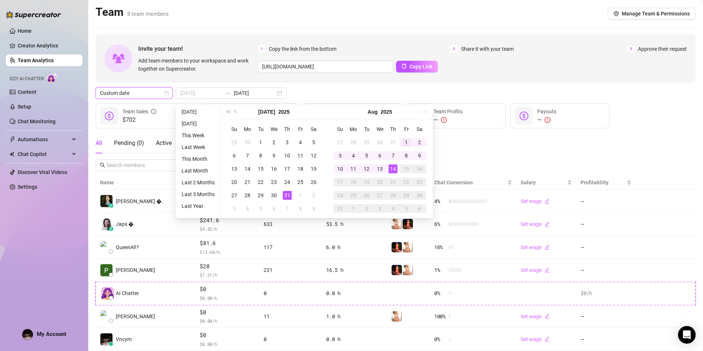
type input "2025-08-01"
click at [403, 142] on div "1" at bounding box center [406, 142] width 9 height 9
type input "2025-08-14"
click at [392, 169] on div "14" at bounding box center [393, 168] width 9 height 9
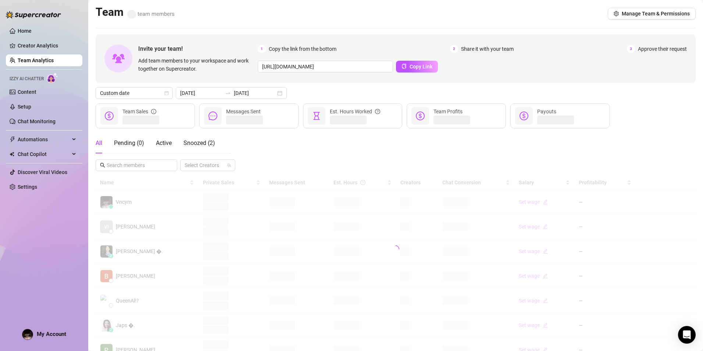
click at [543, 74] on div "Invite your team! Add team members to your workspace and work together on Super…" at bounding box center [396, 58] width 600 height 49
